Goal: Information Seeking & Learning: Learn about a topic

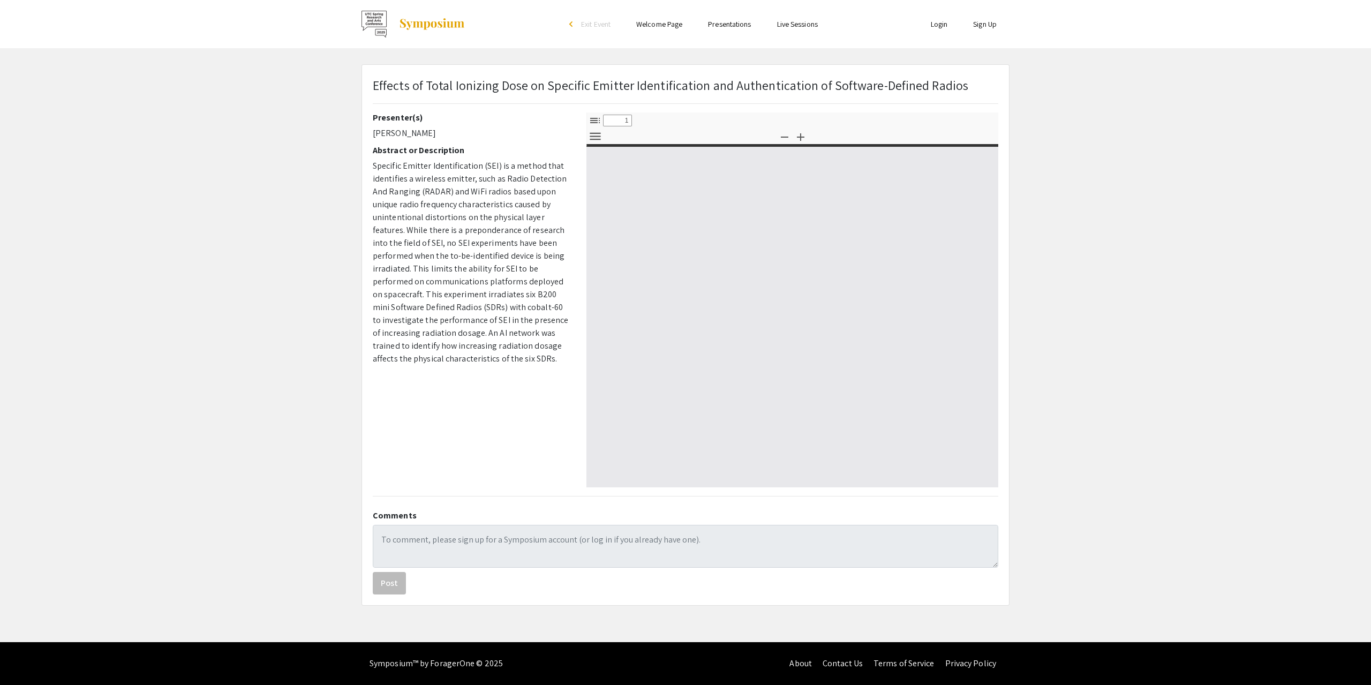
select select "custom"
type input "0"
select select "custom"
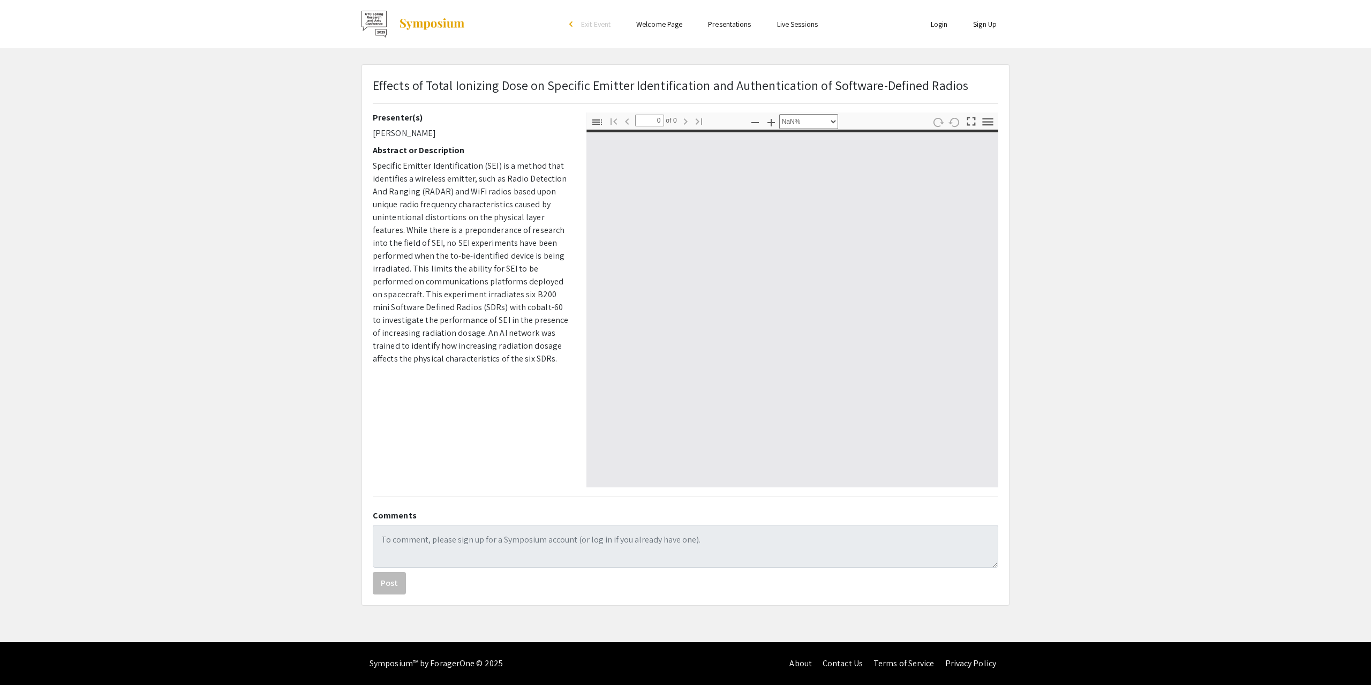
type input "1"
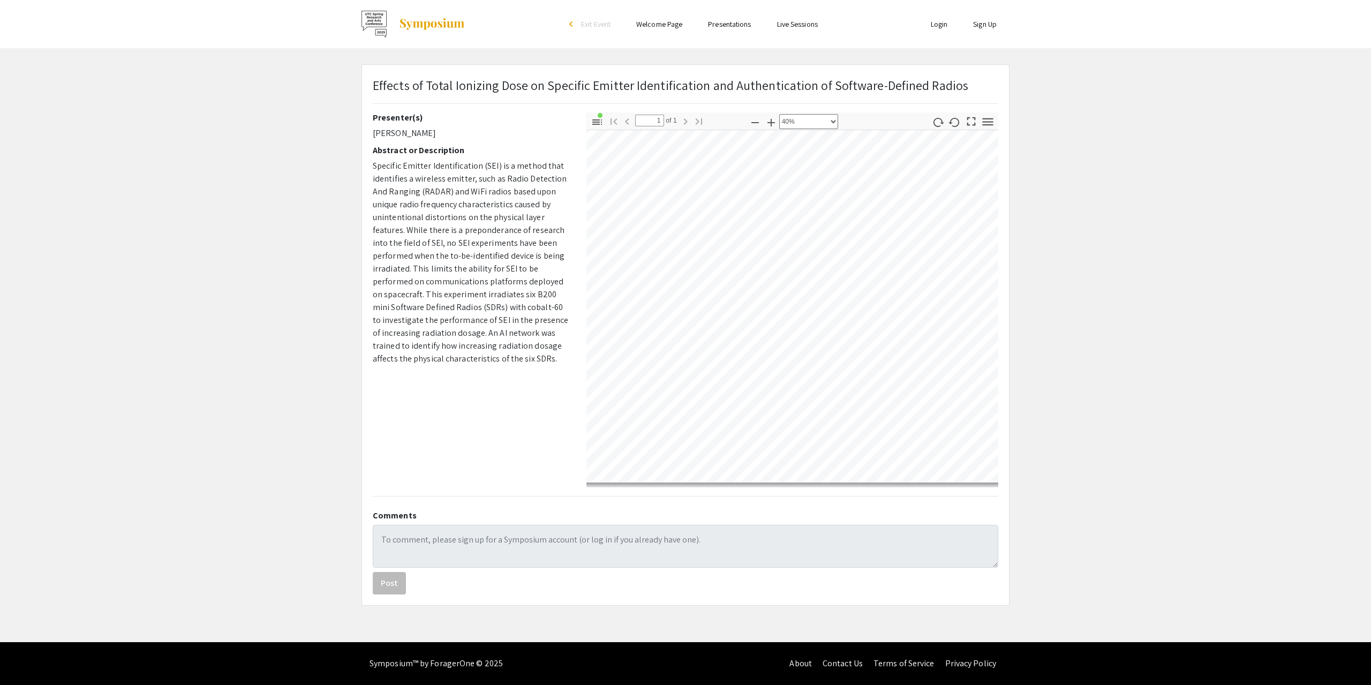
select select "custom"
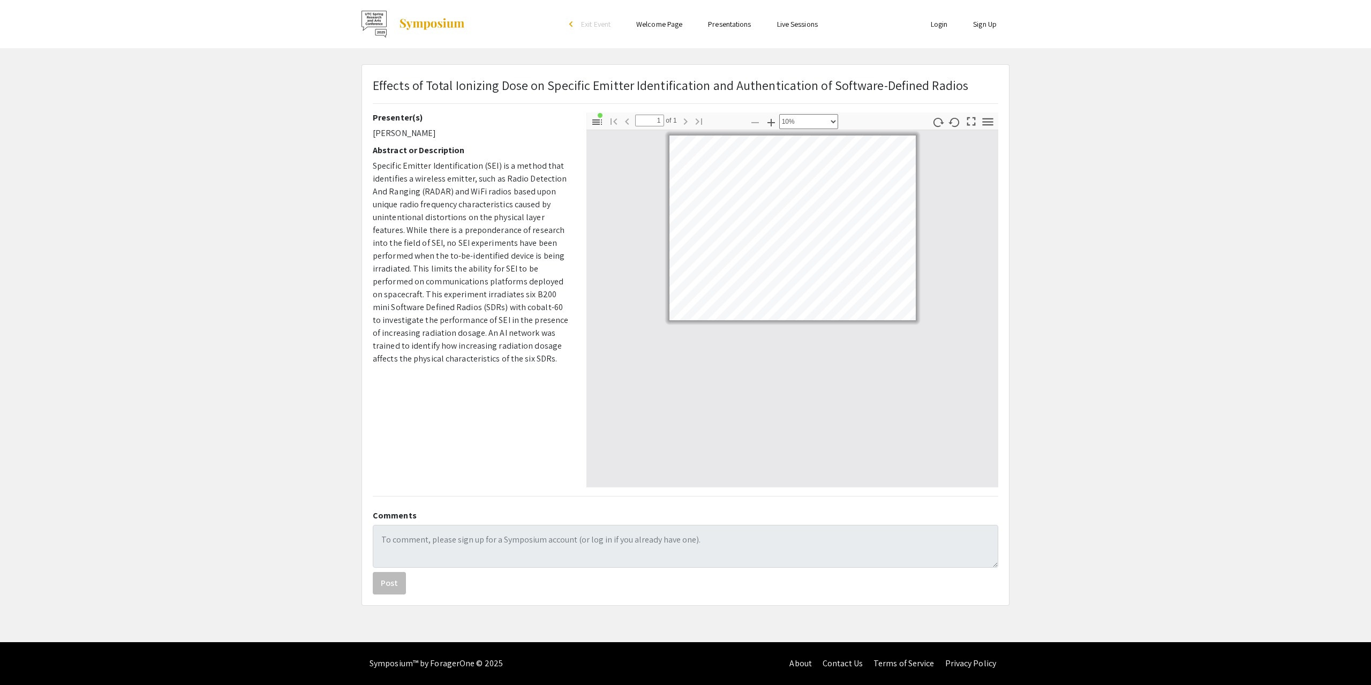
click at [1249, 322] on app-presentation "Effects of Total Ionizing Dose on Specific Emitter Identification and Authentic…" at bounding box center [685, 334] width 1371 height 541
drag, startPoint x: 539, startPoint y: 358, endPoint x: 528, endPoint y: 356, distance: 10.4
click at [539, 358] on p "Specific Emitter Identification (SEI) is a method that identifies a wireless em…" at bounding box center [472, 263] width 198 height 206
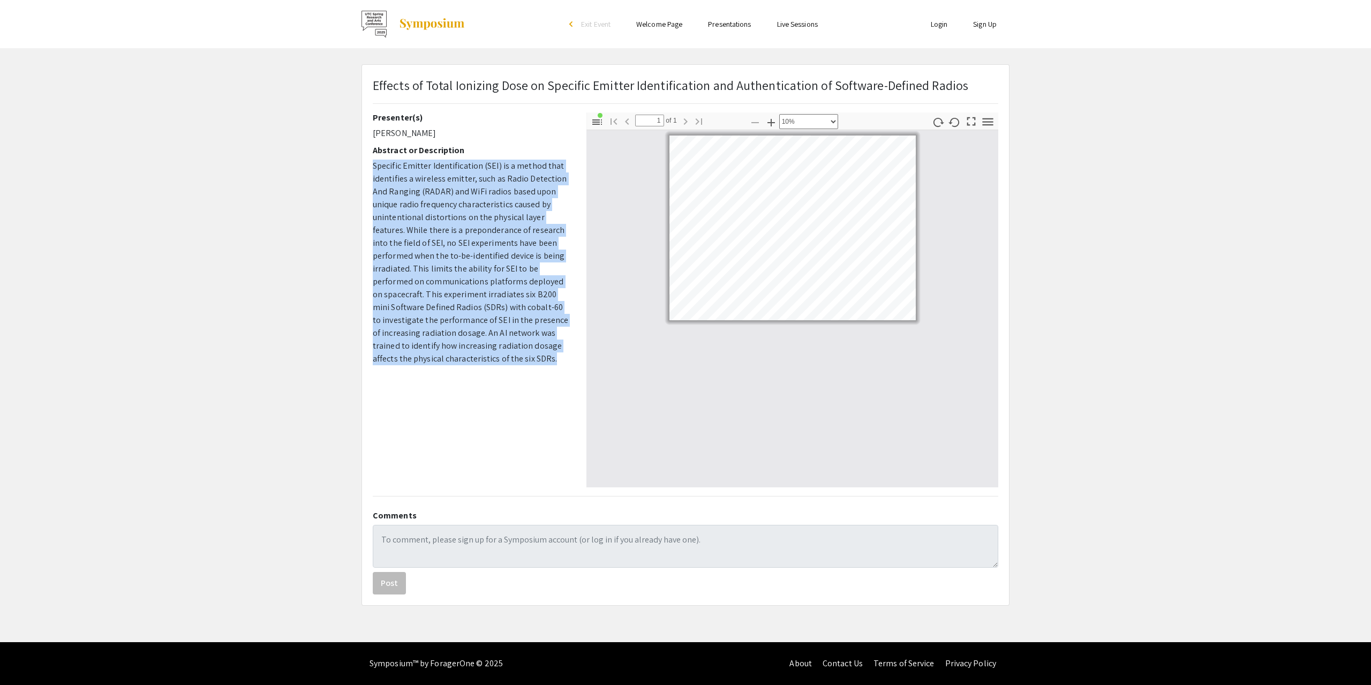
drag, startPoint x: 514, startPoint y: 359, endPoint x: 363, endPoint y: 157, distance: 252.1
click at [363, 157] on div "Effects of Total Ionizing Dose on Specific Emitter Identification and Authentic…" at bounding box center [685, 335] width 647 height 540
copy p "Specific Emitter Identification (SEI) is a method that identifies a wireless em…"
click at [377, 86] on span "Effects of Total Ionizing Dose on Specific Emitter Identification and Authentic…" at bounding box center [670, 85] width 595 height 17
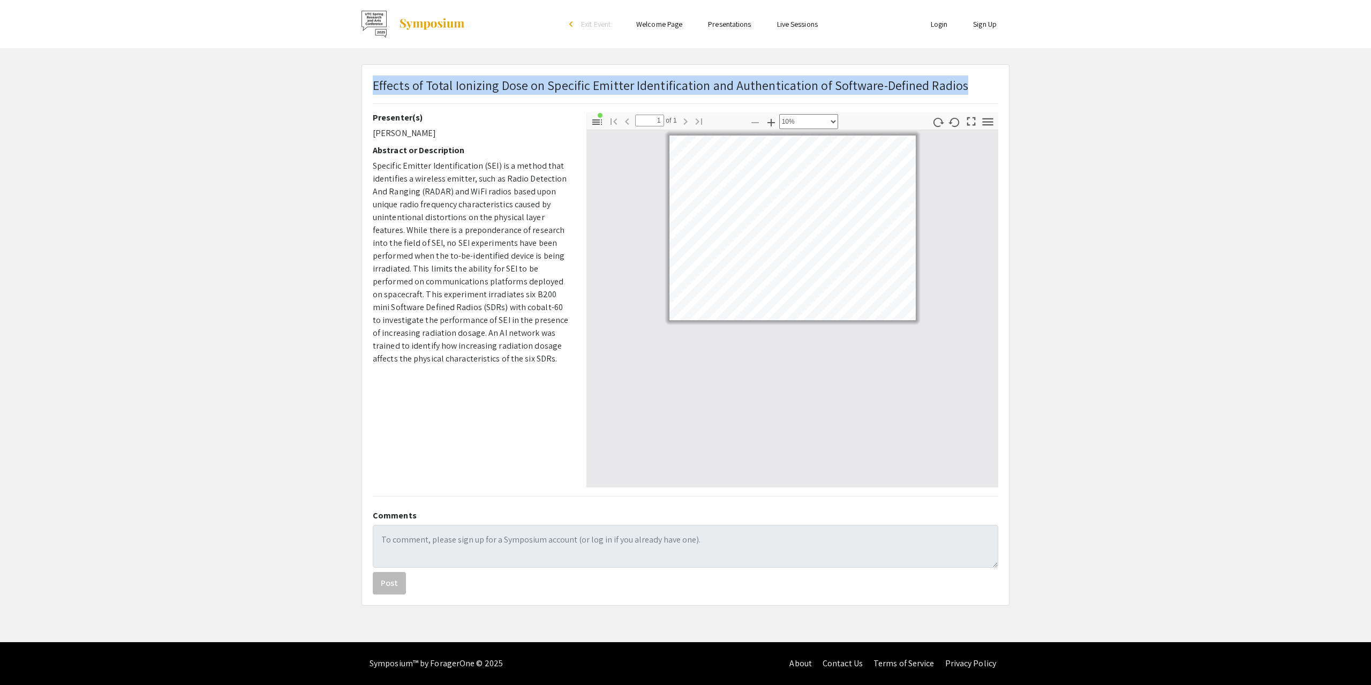
drag, startPoint x: 374, startPoint y: 85, endPoint x: 1003, endPoint y: 86, distance: 628.6
click at [1003, 86] on div "Effects of Total Ionizing Dose on Specific Emitter Identification and Authentic…" at bounding box center [685, 93] width 641 height 37
copy span "Effects of Total Ionizing Dose on Specific Emitter Identification and Authentic…"
